Goal: Information Seeking & Learning: Understand process/instructions

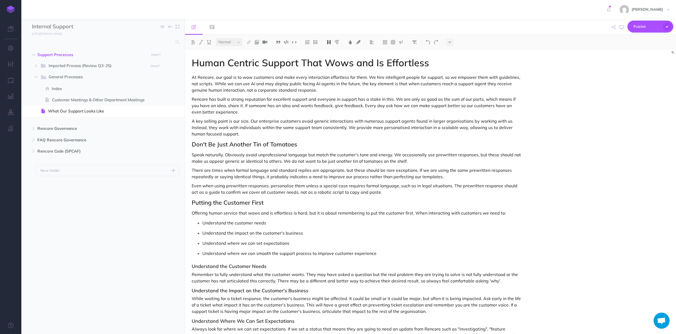
select select "null"
click at [202, 127] on p "A key selling point is our size. Our enterprise customers avoid generic interac…" at bounding box center [357, 127] width 330 height 19
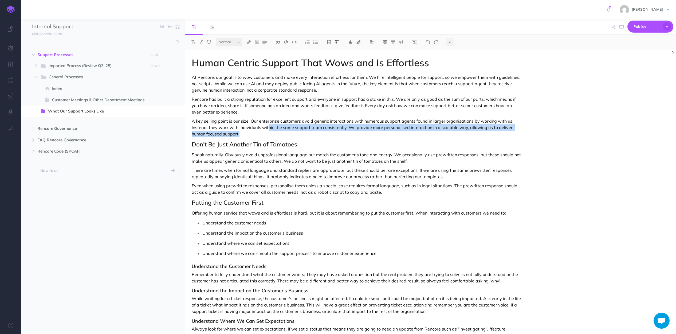
click at [267, 130] on p "A key selling point is our size. Our enterprise customers avoid generic interac…" at bounding box center [357, 127] width 330 height 19
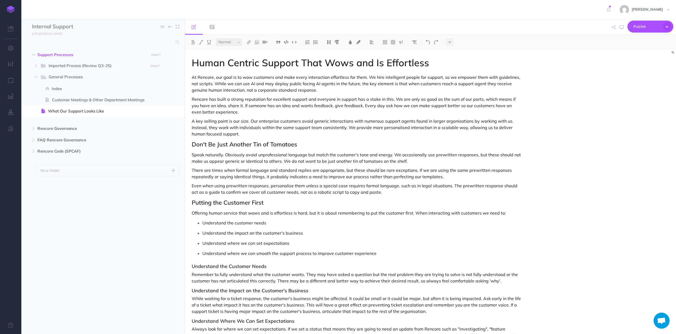
drag, startPoint x: 258, startPoint y: 92, endPoint x: 224, endPoint y: 91, distance: 34.2
click at [258, 92] on p "At Rencore, our goal is to wow customers and make every interaction effortless …" at bounding box center [357, 83] width 330 height 19
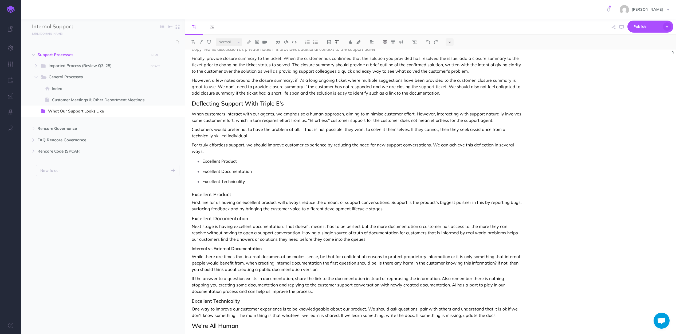
scroll to position [357, 0]
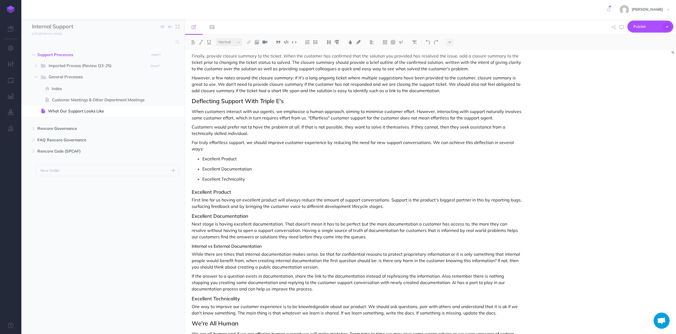
click at [228, 114] on p "When customers interact with our agents, we emphasise a human approach, aiming …" at bounding box center [357, 114] width 330 height 13
click at [432, 112] on p "When customers interact with our agents, we emphasise a human approach, aiming …" at bounding box center [357, 114] width 330 height 13
click at [198, 120] on div "Human Centric Support That Wows and Is Effortless At Rencore, our goal is to wo…" at bounding box center [357, 51] width 344 height 717
click at [259, 120] on p "When customers interact with our agents, we emphasise a human approach, aiming …" at bounding box center [357, 114] width 330 height 13
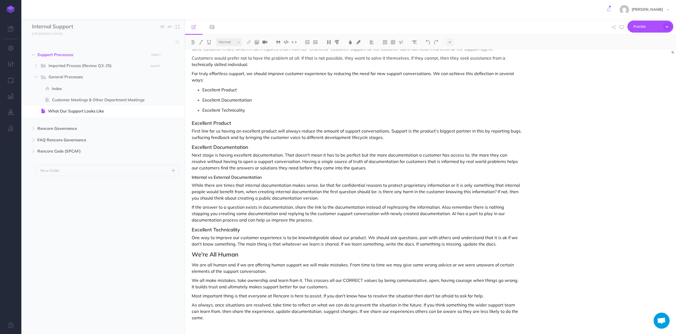
scroll to position [426, 0]
click at [33, 65] on button "button" at bounding box center [36, 66] width 10 height 6
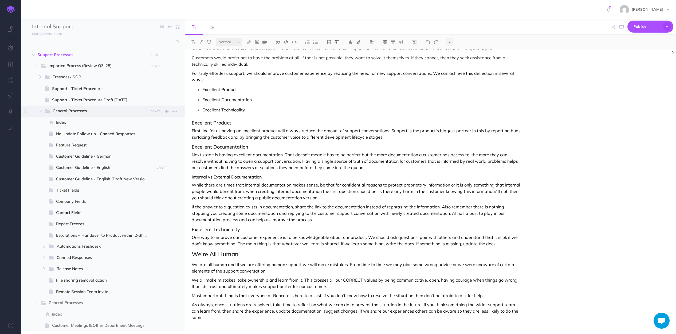
click at [38, 111] on icon "button" at bounding box center [39, 110] width 3 height 3
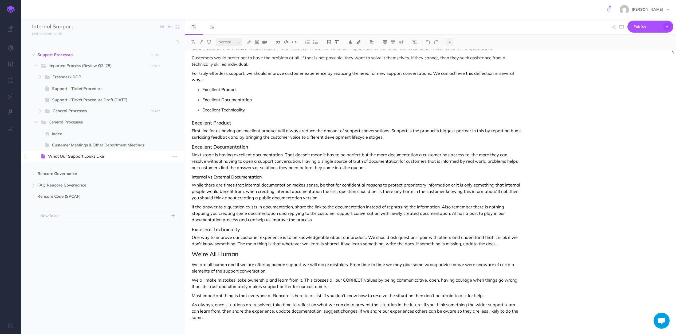
click at [68, 155] on span "What Our Support Looks Like" at bounding box center [100, 156] width 105 height 6
click at [280, 160] on p "Next stage is having excellent documentation. That doesn't mean it has to be pe…" at bounding box center [357, 160] width 330 height 19
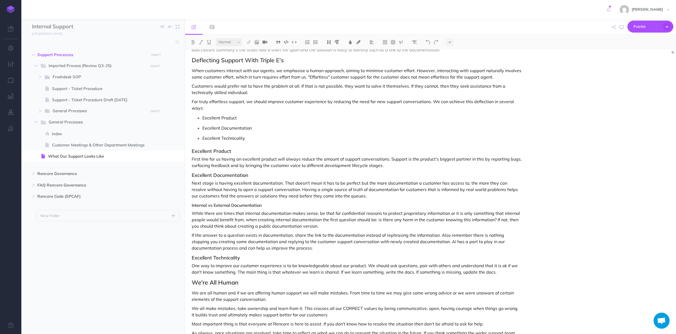
scroll to position [376, 0]
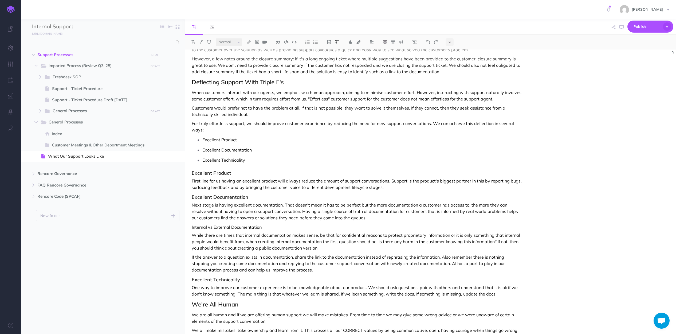
click at [278, 190] on p "First line for us having an excellent product will always reduce the amount of …" at bounding box center [357, 184] width 330 height 13
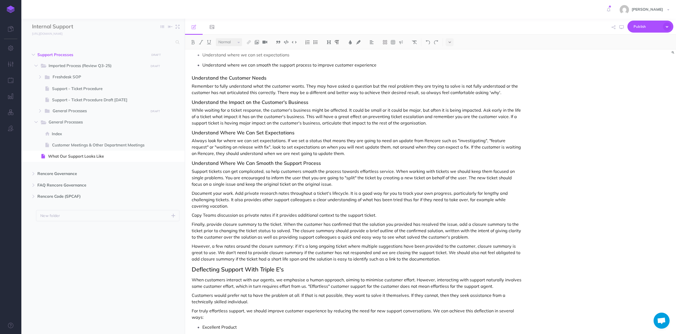
scroll to position [0, 0]
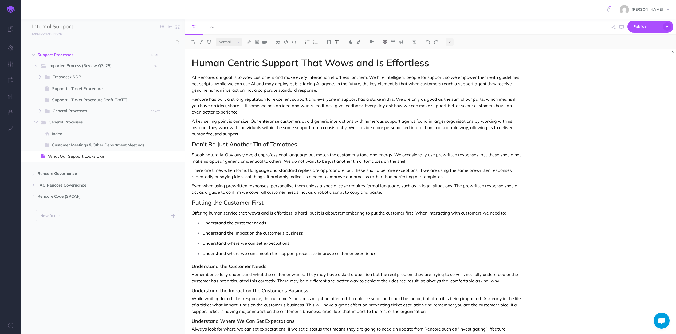
click at [196, 103] on p "Rencore has built a strong reputation for excellent support and everyone in sup…" at bounding box center [357, 105] width 330 height 19
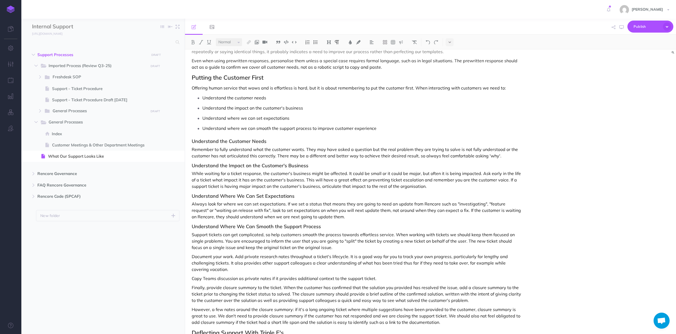
scroll to position [156, 0]
